Goal: Navigation & Orientation: Find specific page/section

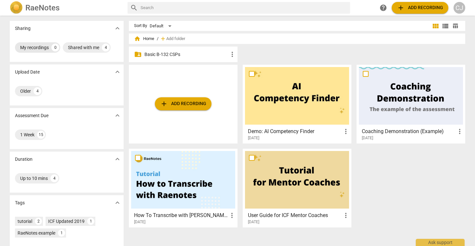
click at [33, 47] on div "My recordings" at bounding box center [34, 47] width 29 height 7
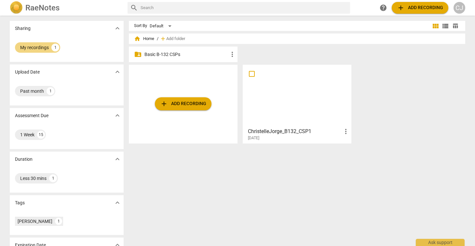
click at [287, 97] on div at bounding box center [297, 96] width 104 height 58
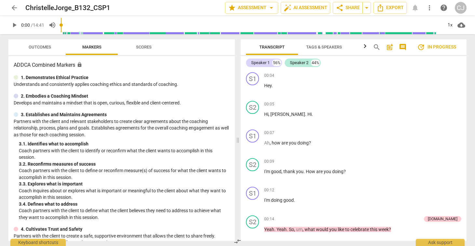
click at [13, 7] on span "arrow_back" at bounding box center [14, 8] width 8 height 8
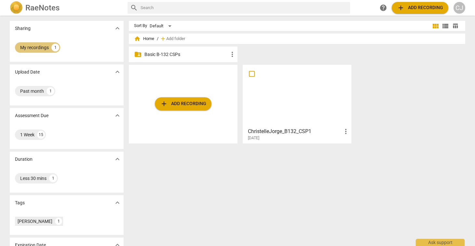
click at [36, 43] on div "My recordings 1" at bounding box center [37, 47] width 45 height 10
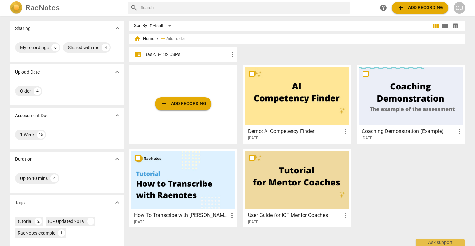
scroll to position [47, 0]
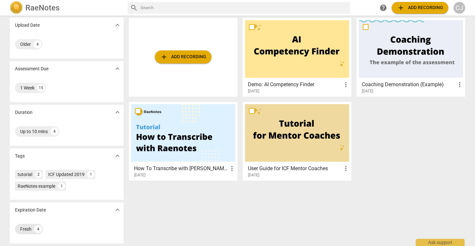
click at [22, 229] on div "Fresh" at bounding box center [25, 229] width 11 height 7
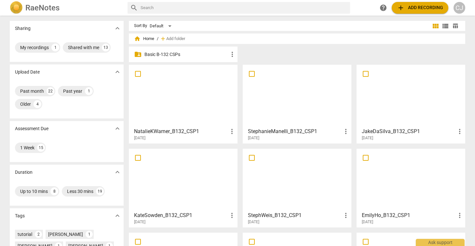
click at [409, 83] on div at bounding box center [411, 96] width 104 height 58
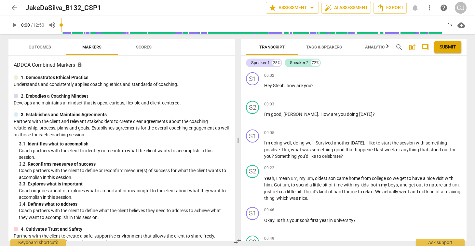
click at [13, 7] on span "arrow_back" at bounding box center [14, 8] width 8 height 8
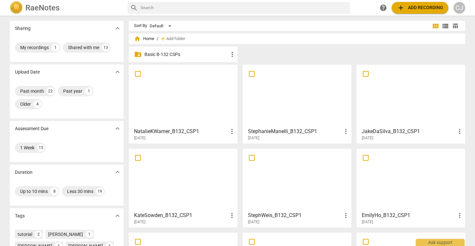
click at [278, 83] on div at bounding box center [297, 96] width 104 height 58
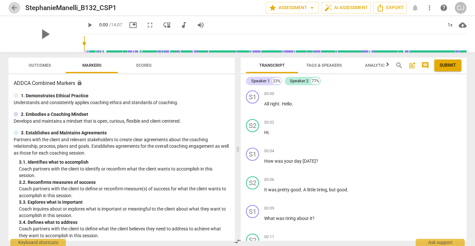
click at [12, 8] on span "arrow_back" at bounding box center [14, 8] width 8 height 8
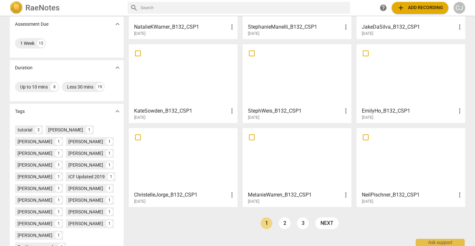
scroll to position [105, 0]
click at [399, 71] on div at bounding box center [411, 75] width 104 height 58
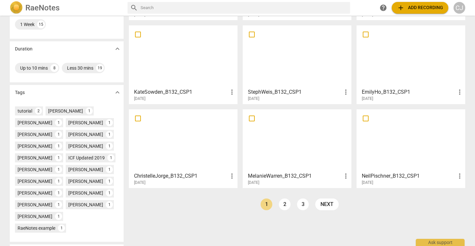
scroll to position [165, 0]
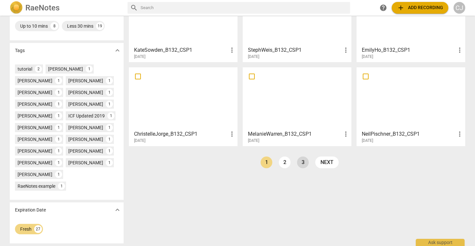
click at [300, 164] on link "3" at bounding box center [303, 162] width 12 height 12
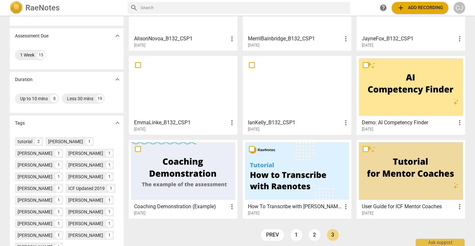
scroll to position [91, 0]
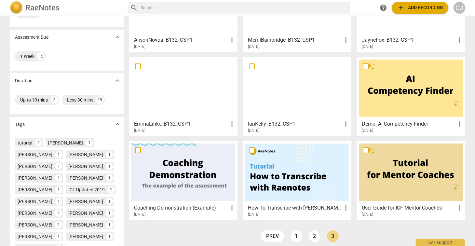
click at [275, 87] on div at bounding box center [297, 89] width 104 height 58
